Goal: Task Accomplishment & Management: Complete application form

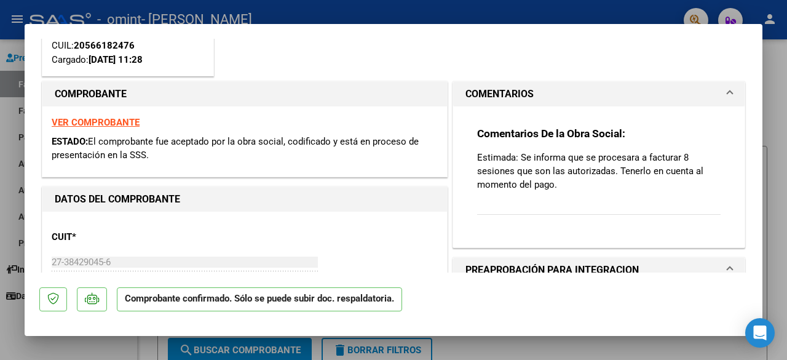
scroll to position [123, 0]
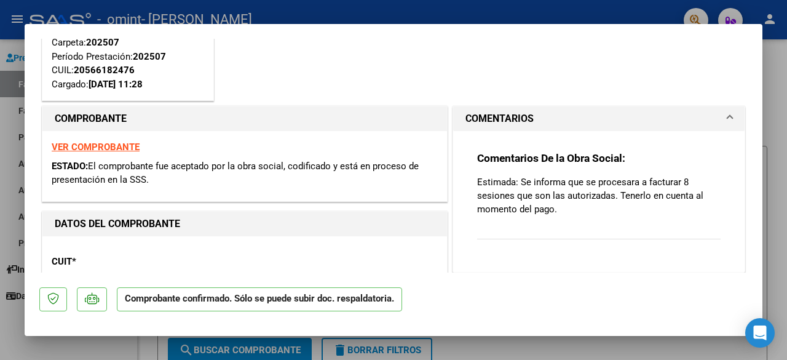
click at [617, 137] on div "Comentarios De la Obra Social: Estimada: Se informa que se procesara a facturar…" at bounding box center [599, 196] width 262 height 131
click at [598, 223] on div "Comentarios De la Obra Social: Estimada: Se informa que se procesara a facturar…" at bounding box center [598, 202] width 243 height 102
click at [577, 251] on div "Comentarios De la Obra Social: Estimada: Se informa que se procesara a facturar…" at bounding box center [598, 202] width 243 height 102
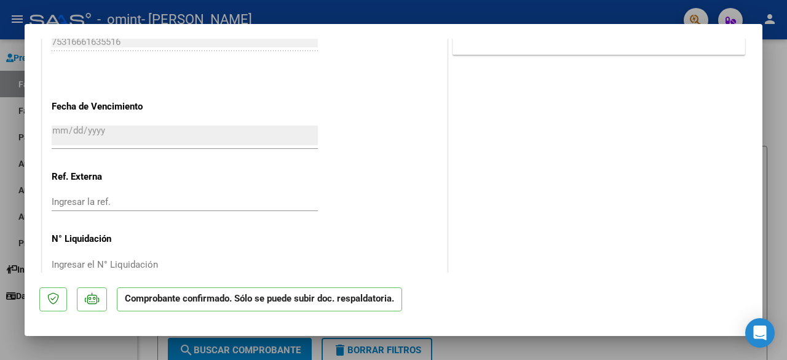
scroll to position [944, 0]
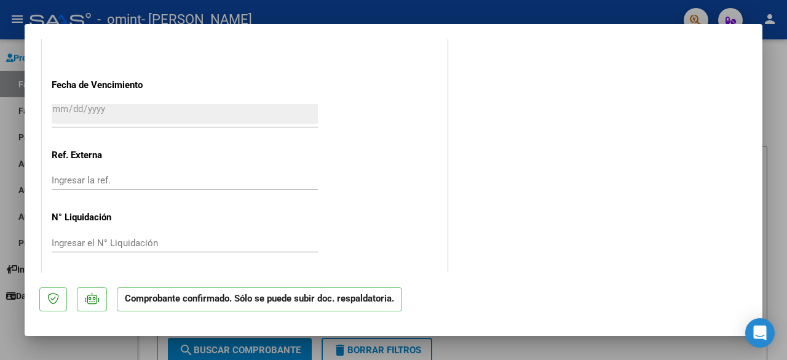
click at [786, 184] on div at bounding box center [393, 180] width 787 height 360
type input "$ 0,00"
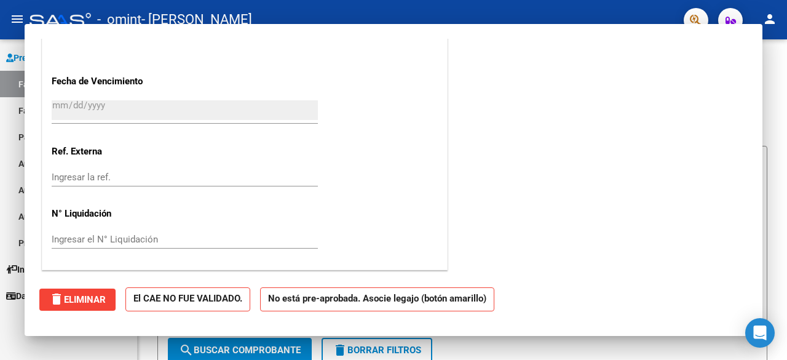
scroll to position [0, 0]
